Goal: Download file/media

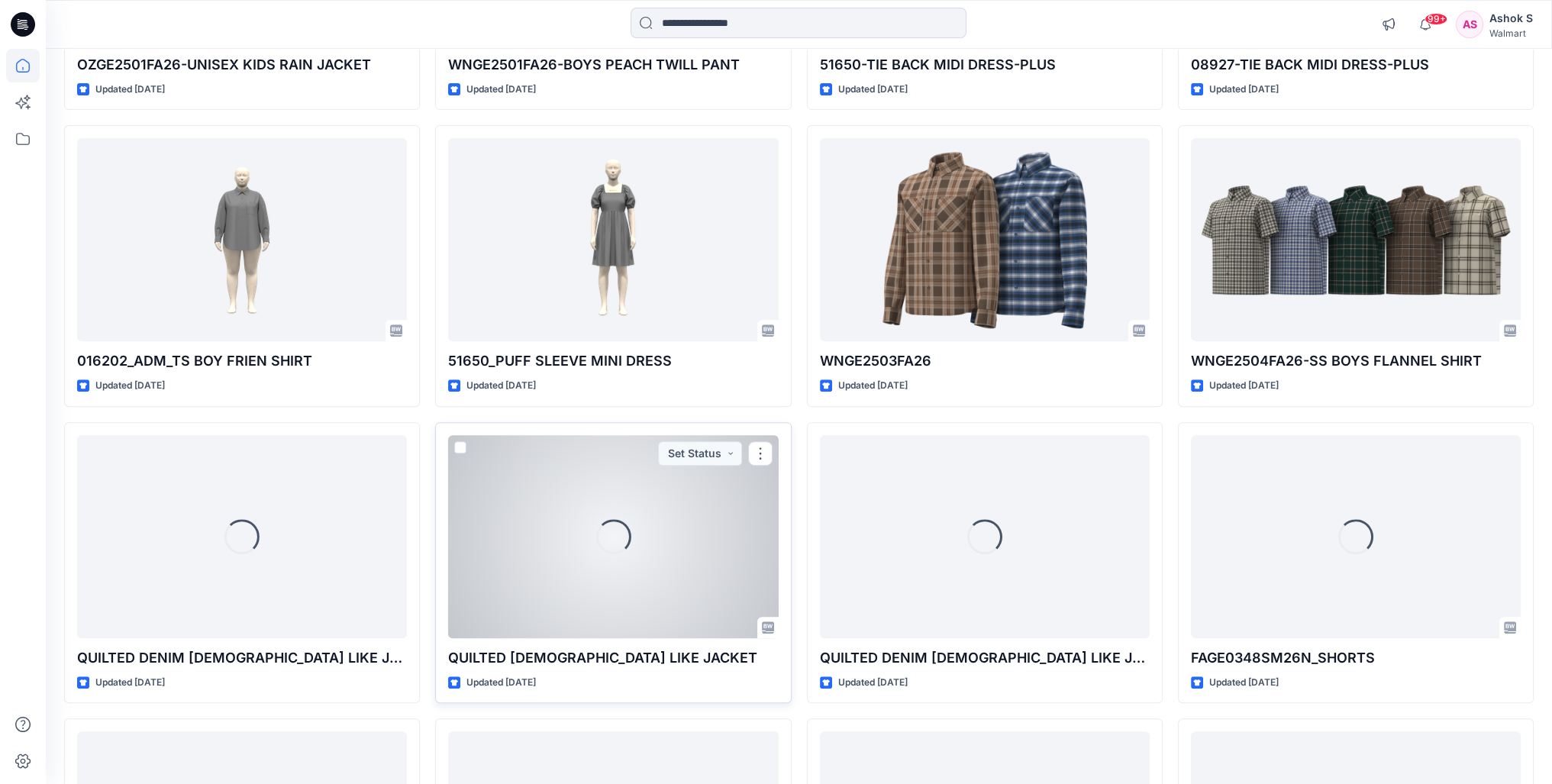
scroll to position [680, 0]
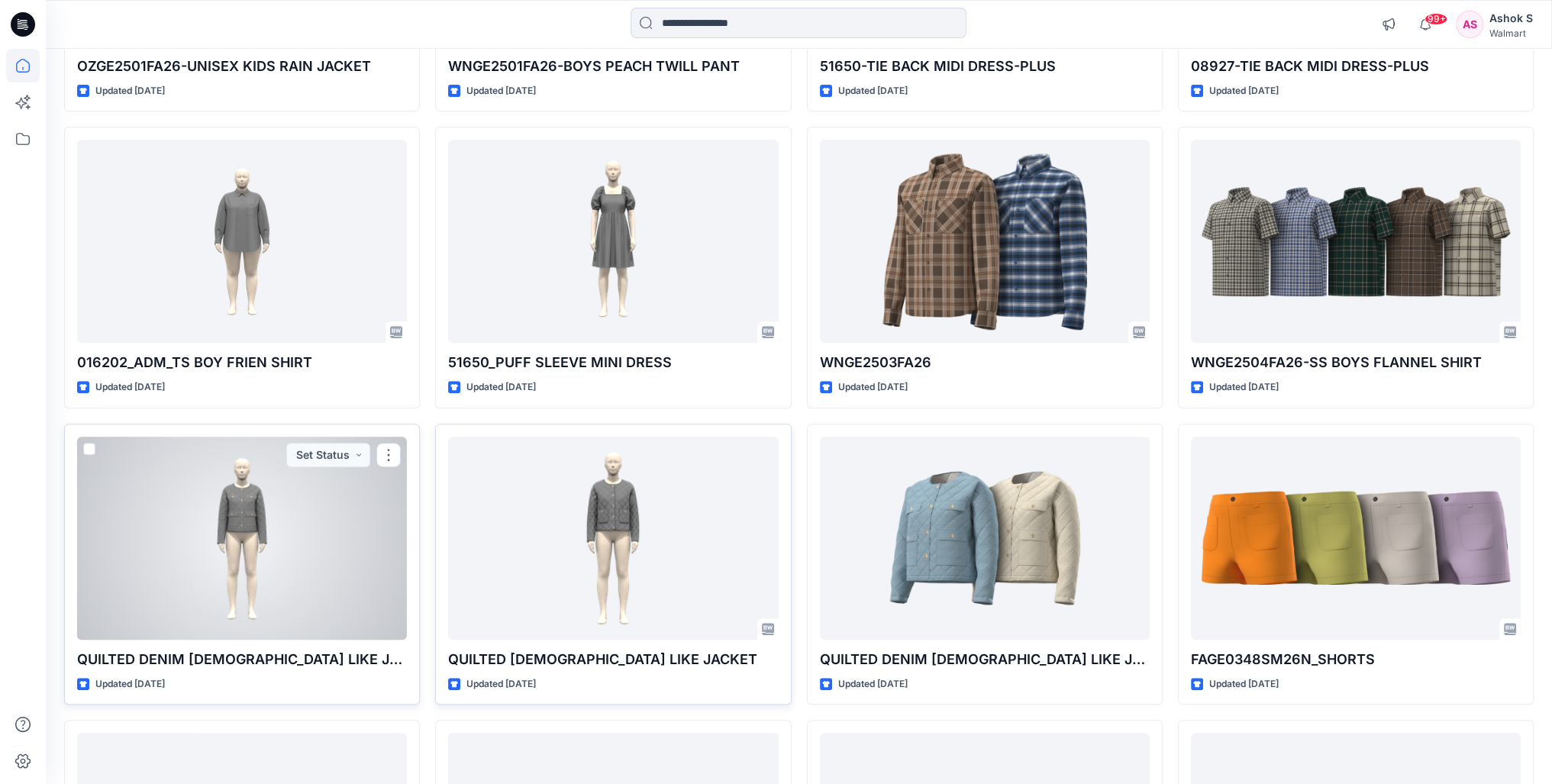
click at [260, 533] on div at bounding box center [242, 538] width 330 height 203
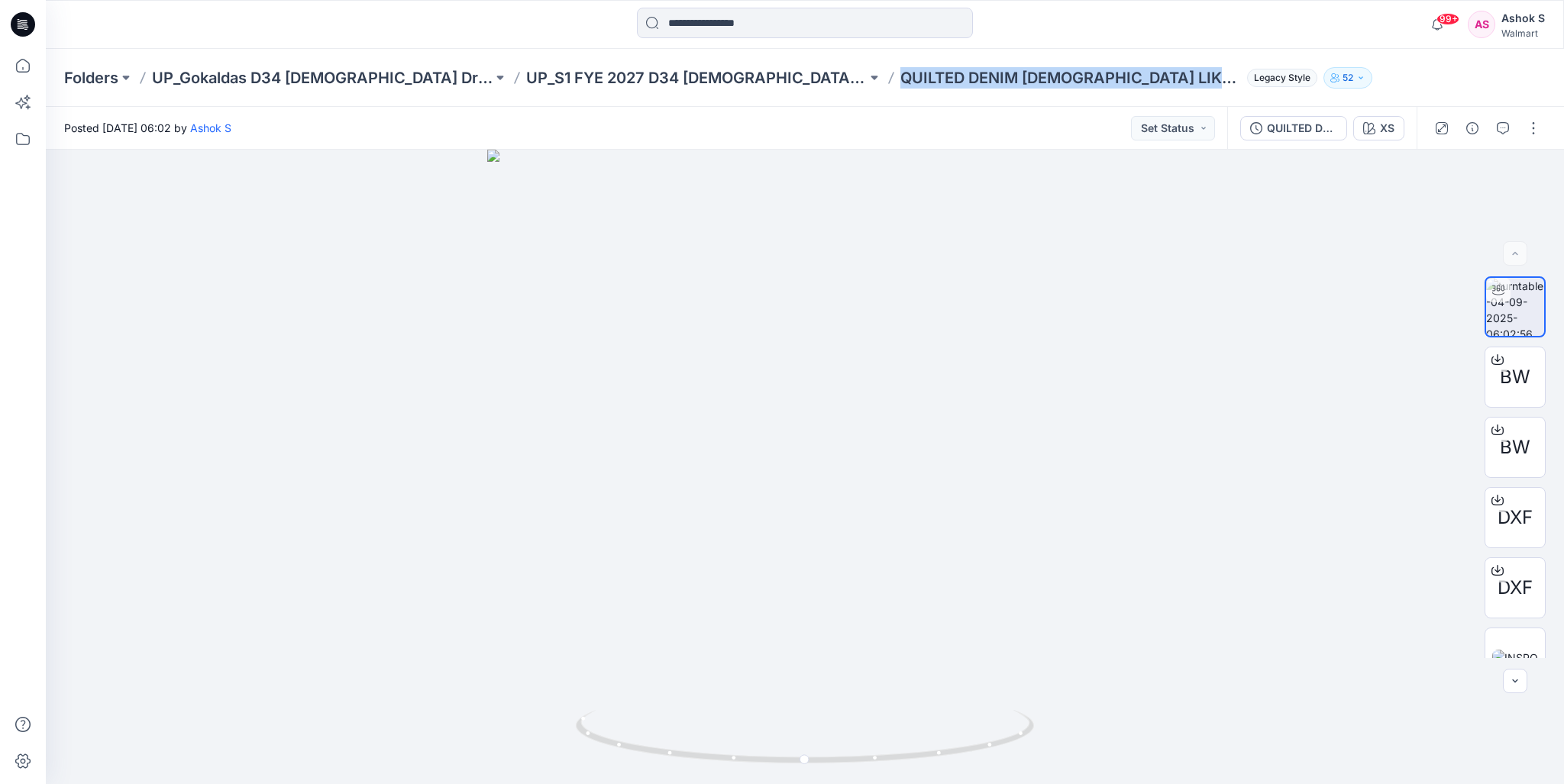
drag, startPoint x: 756, startPoint y: 78, endPoint x: 1023, endPoint y: 89, distance: 267.2
click at [969, 89] on div "Folders UP_Gokaldas D34 [DEMOGRAPHIC_DATA] Dresses UP_S1 FYE 2027 D34 [DEMOGRAP…" at bounding box center [804, 78] width 1518 height 58
copy p "QUILTED DENIM [DEMOGRAPHIC_DATA] LIKE JACKET"
click at [969, 130] on div "XS" at bounding box center [1387, 128] width 15 height 16
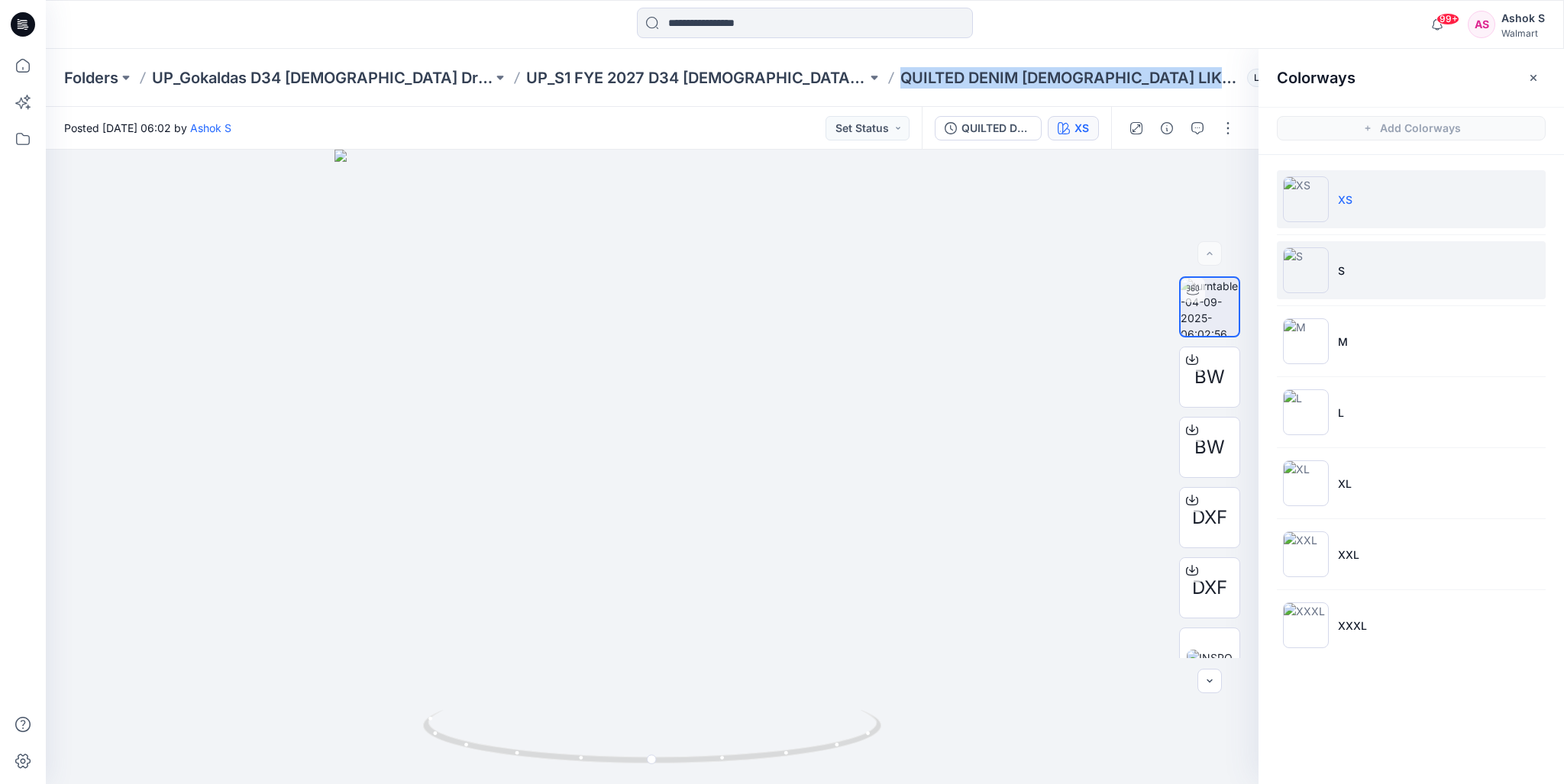
click at [969, 273] on img at bounding box center [1306, 270] width 45 height 45
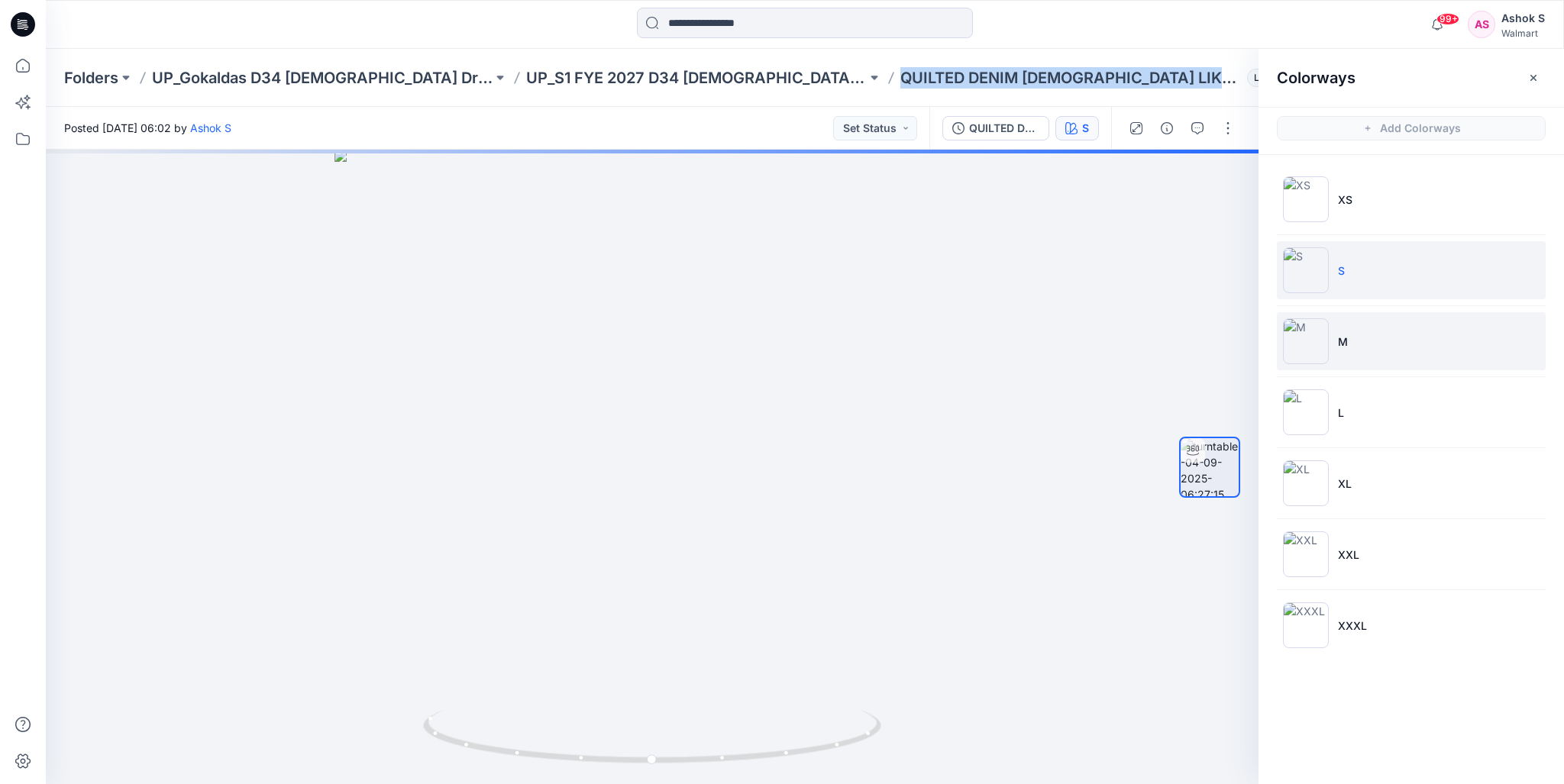
click at [969, 335] on img at bounding box center [1306, 341] width 45 height 45
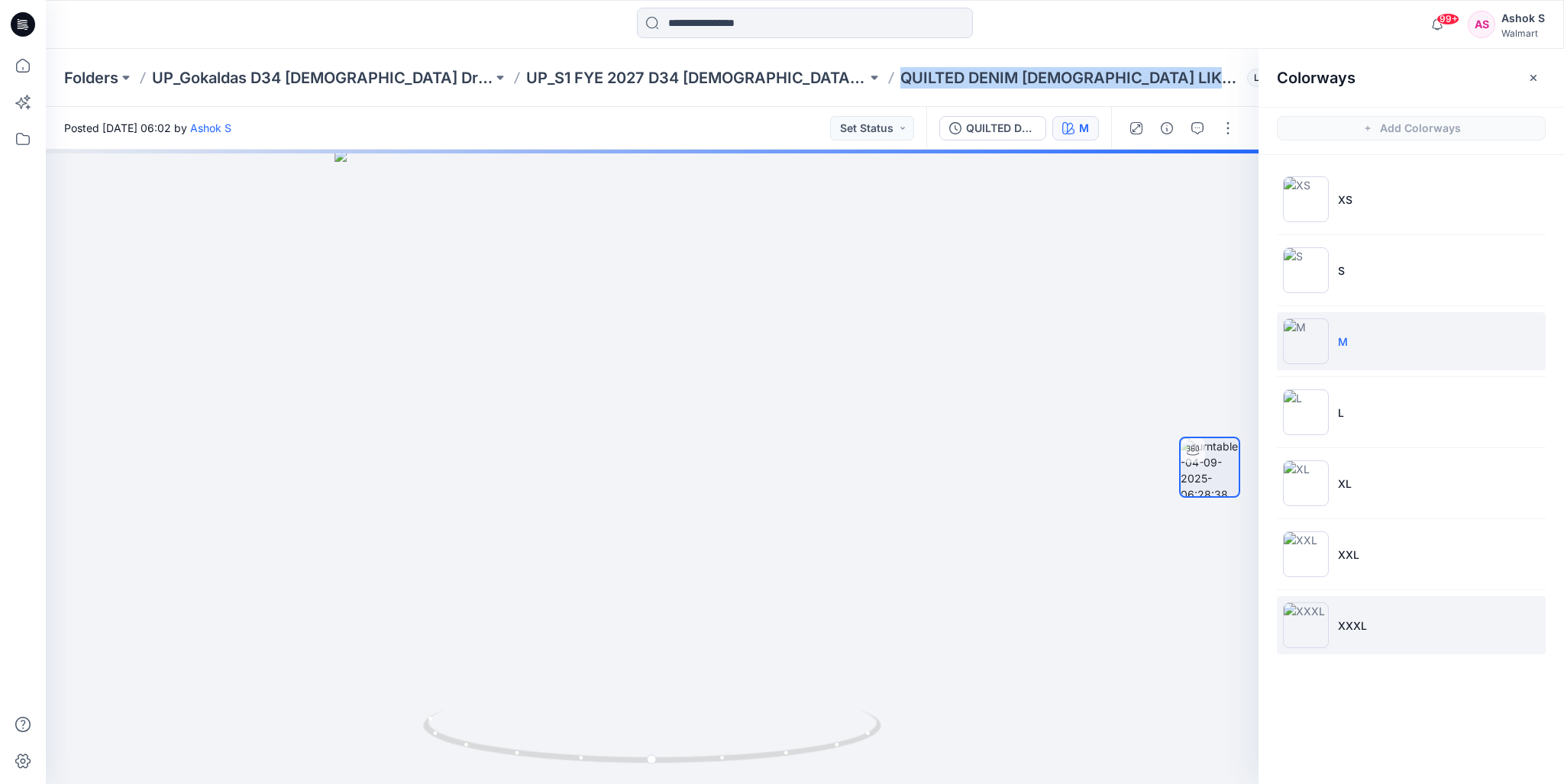
click at [969, 625] on img at bounding box center [1306, 625] width 45 height 45
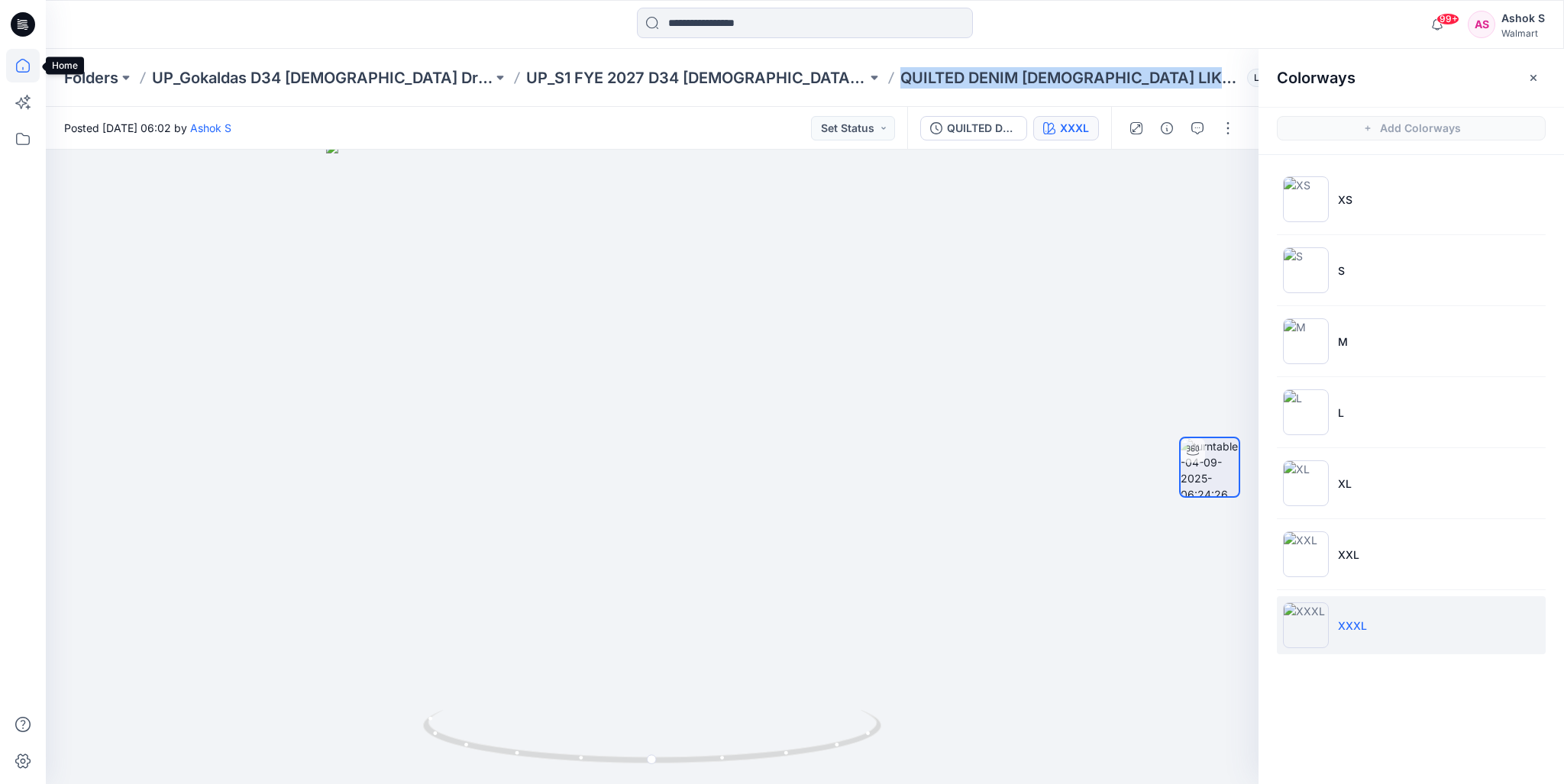
click at [21, 71] on icon at bounding box center [23, 65] width 14 height 14
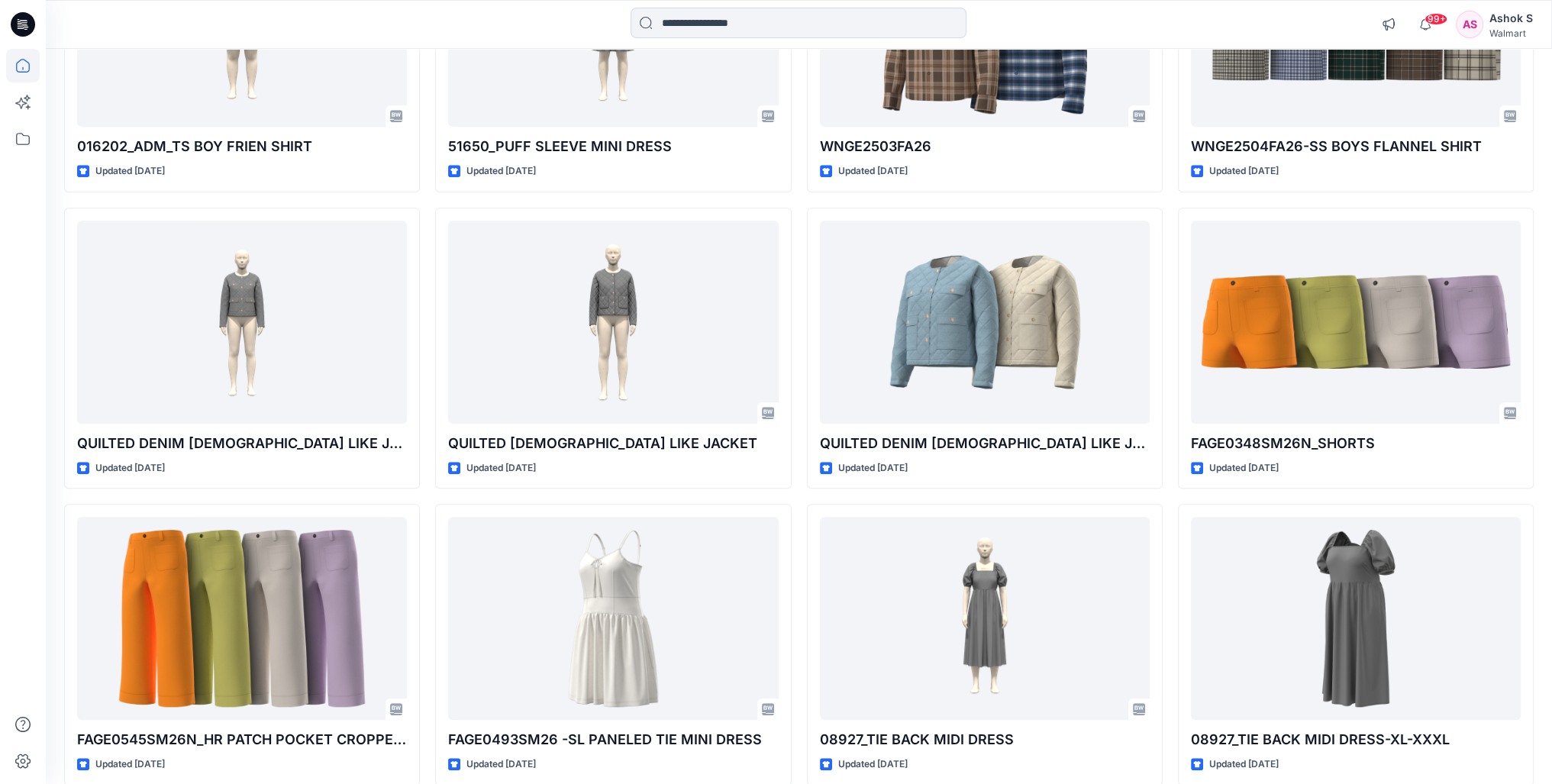
scroll to position [780, 0]
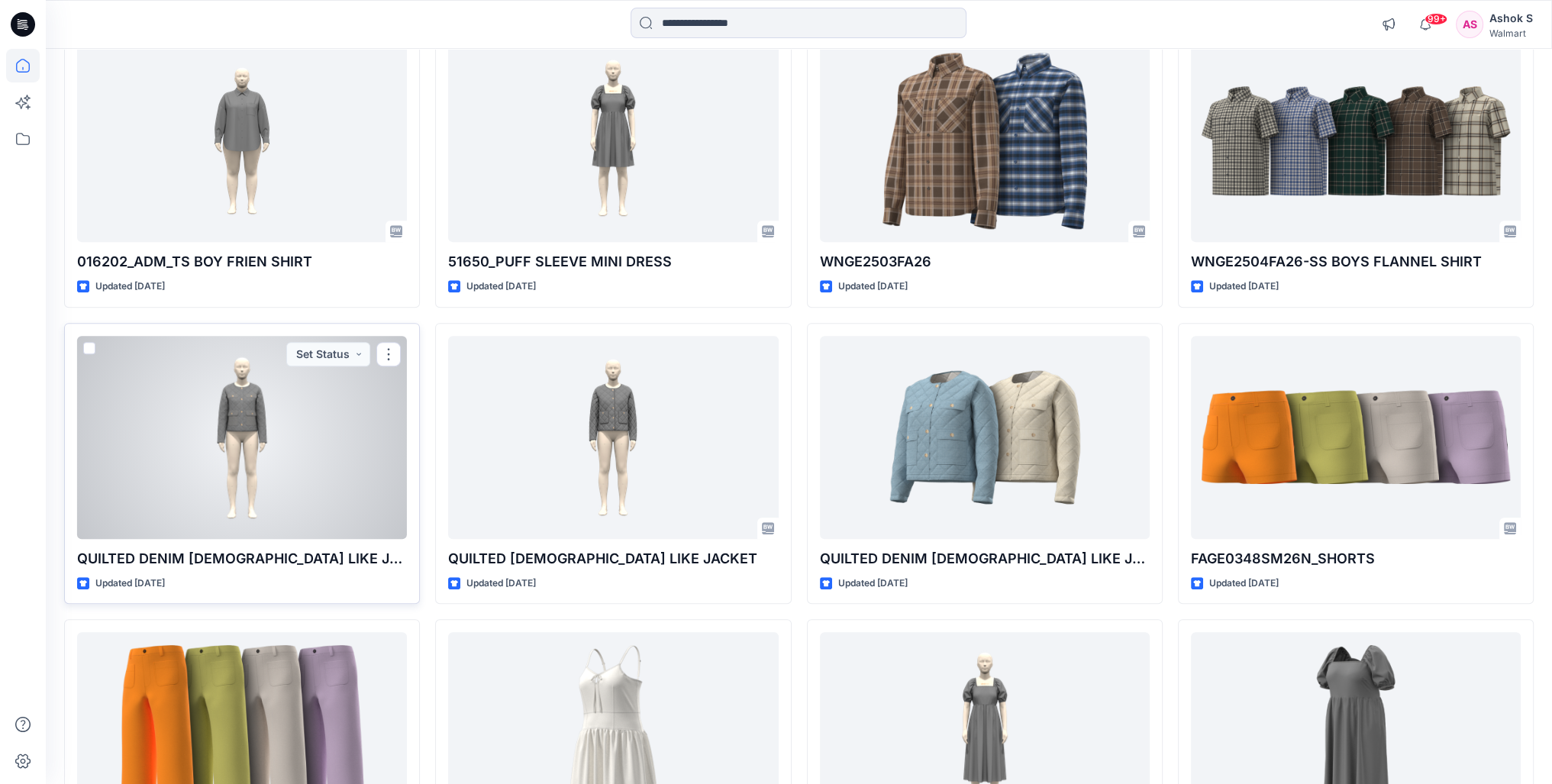
click at [259, 457] on div at bounding box center [242, 437] width 330 height 203
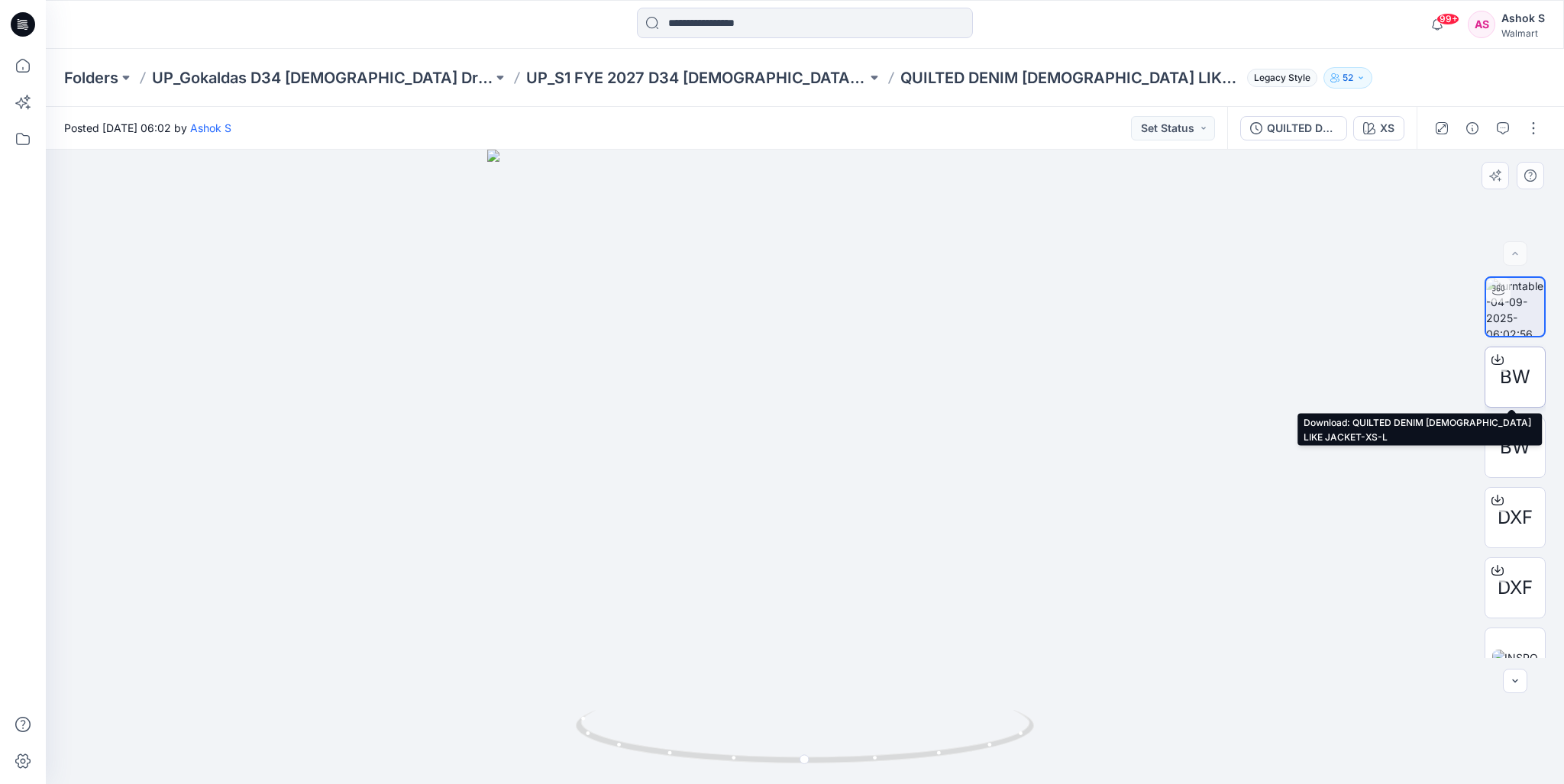
click at [969, 355] on icon at bounding box center [1497, 359] width 12 height 12
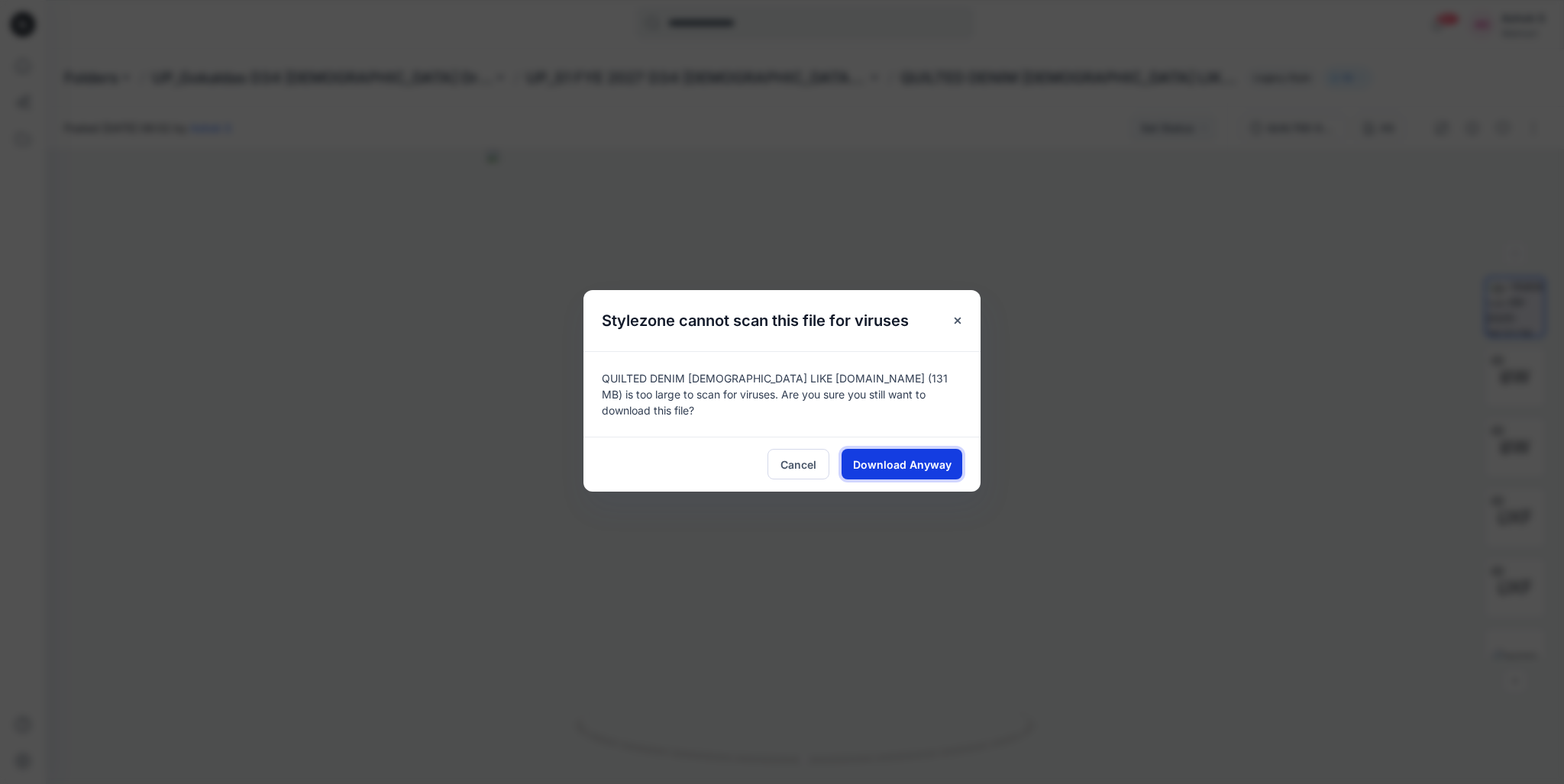
click at [917, 459] on span "Download Anyway" at bounding box center [902, 465] width 98 height 16
